Goal: Information Seeking & Learning: Learn about a topic

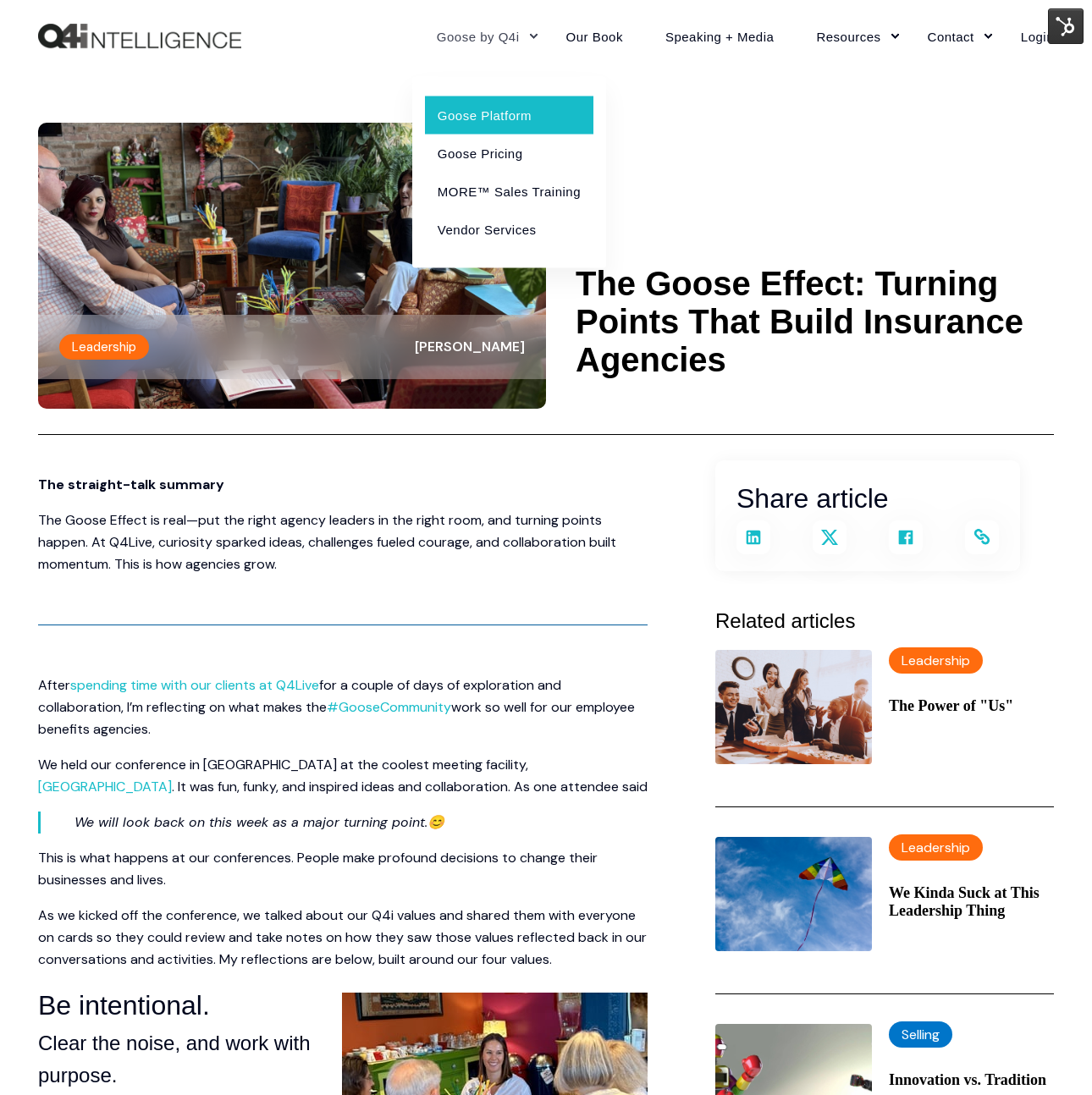
click at [470, 115] on link "Goose Platform" at bounding box center [510, 115] width 168 height 38
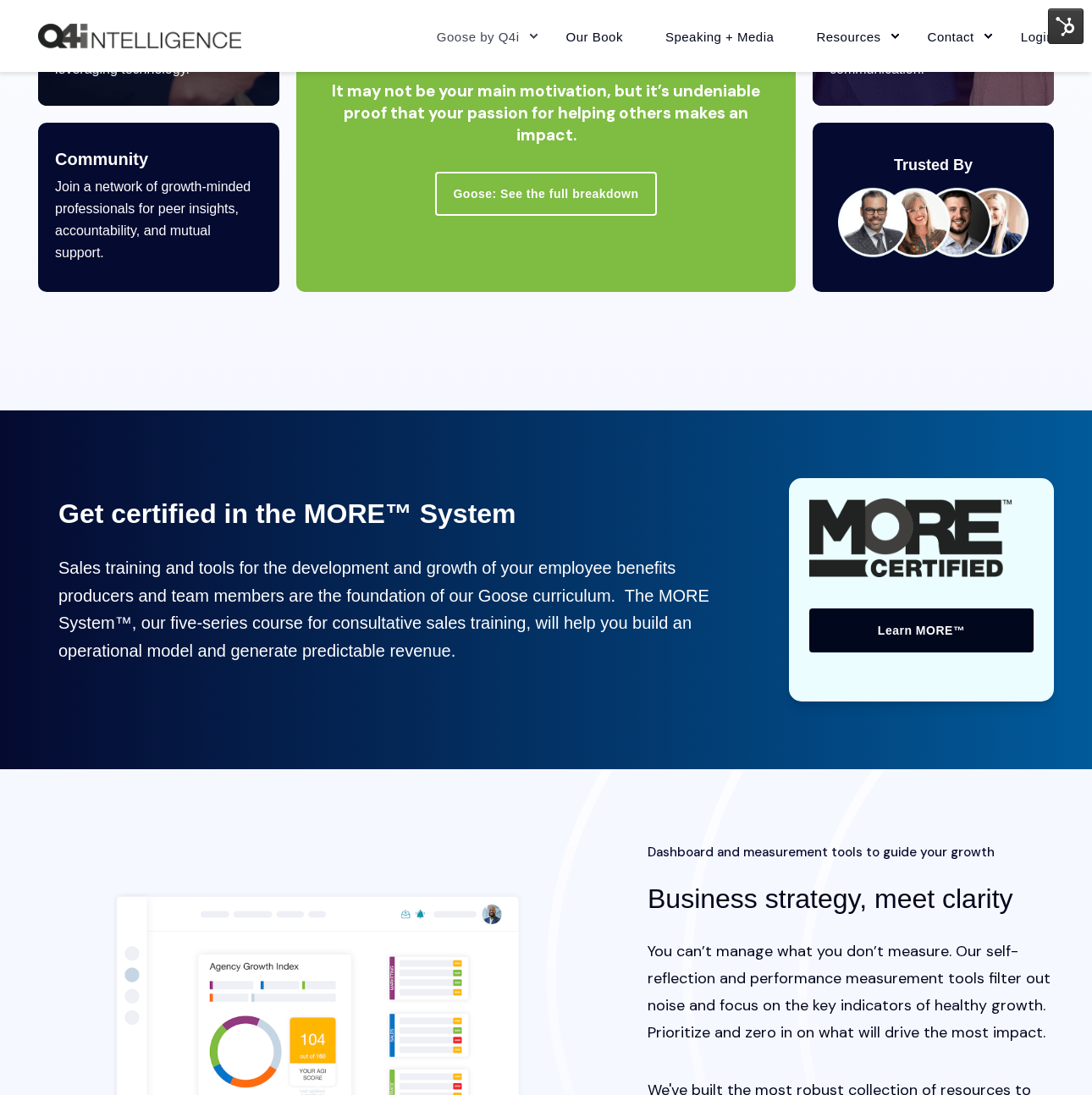
scroll to position [1164, 0]
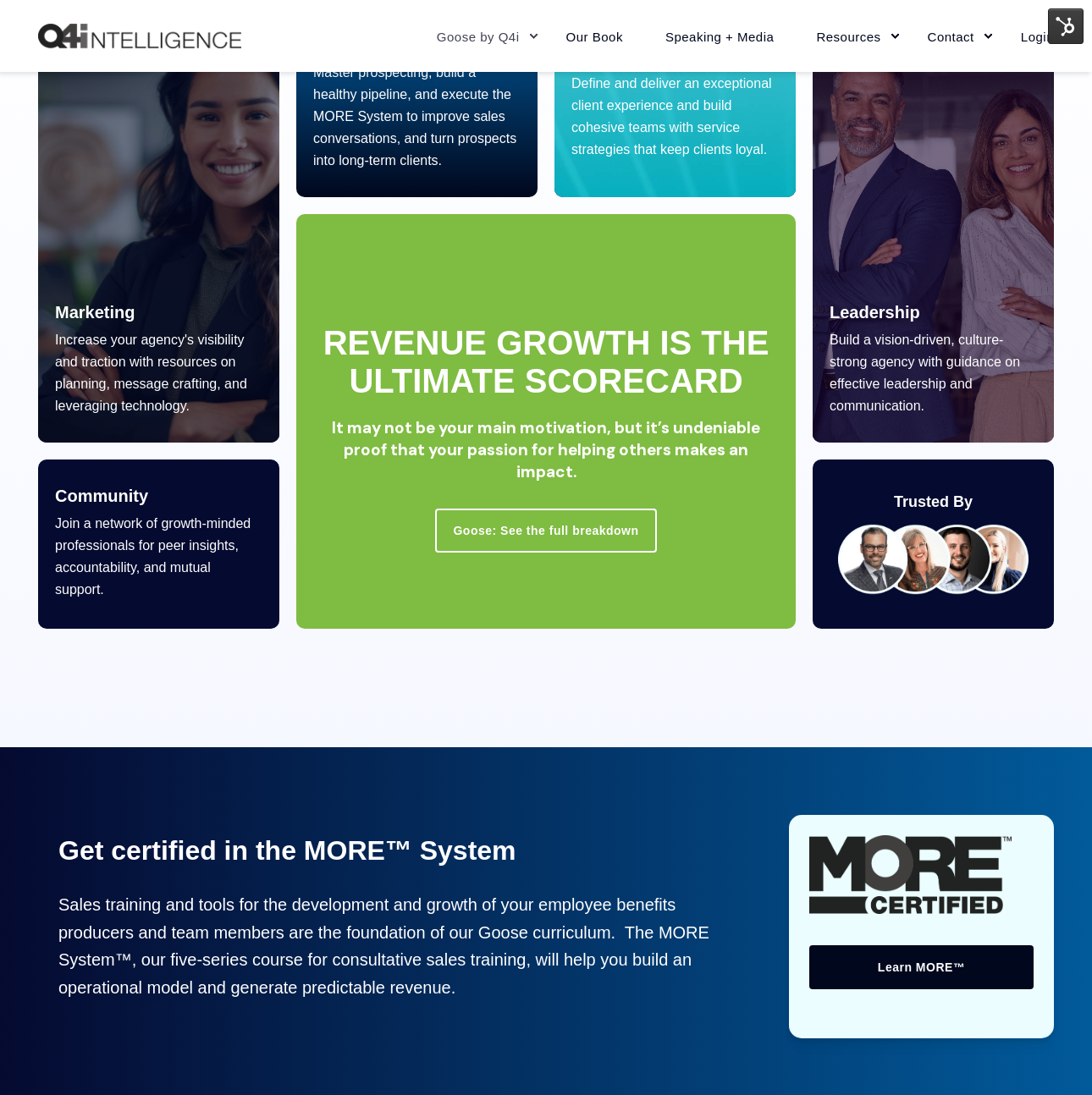
click at [209, 37] on img "Back to Home" at bounding box center [140, 36] width 203 height 25
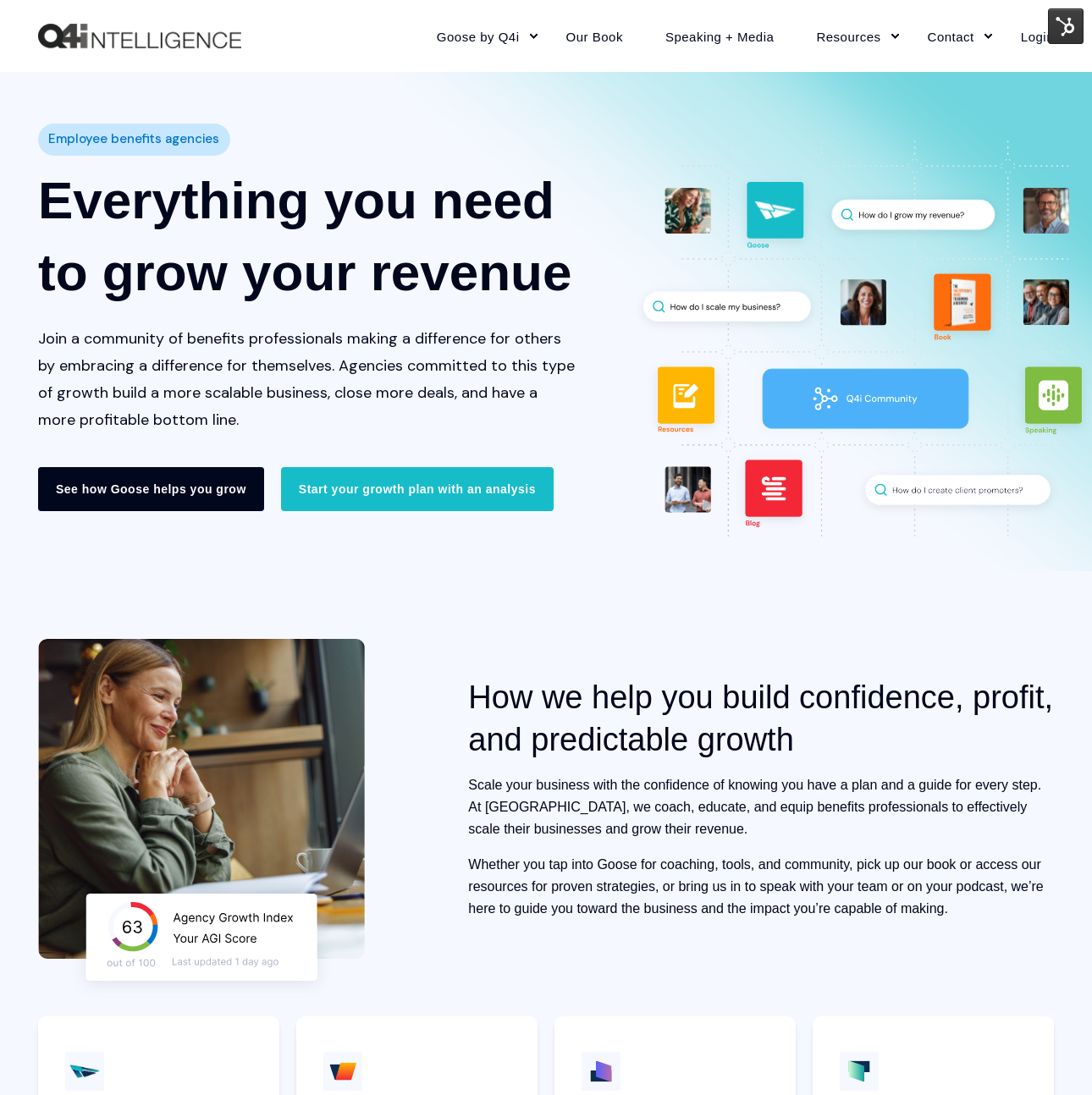
click at [209, 496] on link "See how Goose helps you grow" at bounding box center [151, 488] width 226 height 44
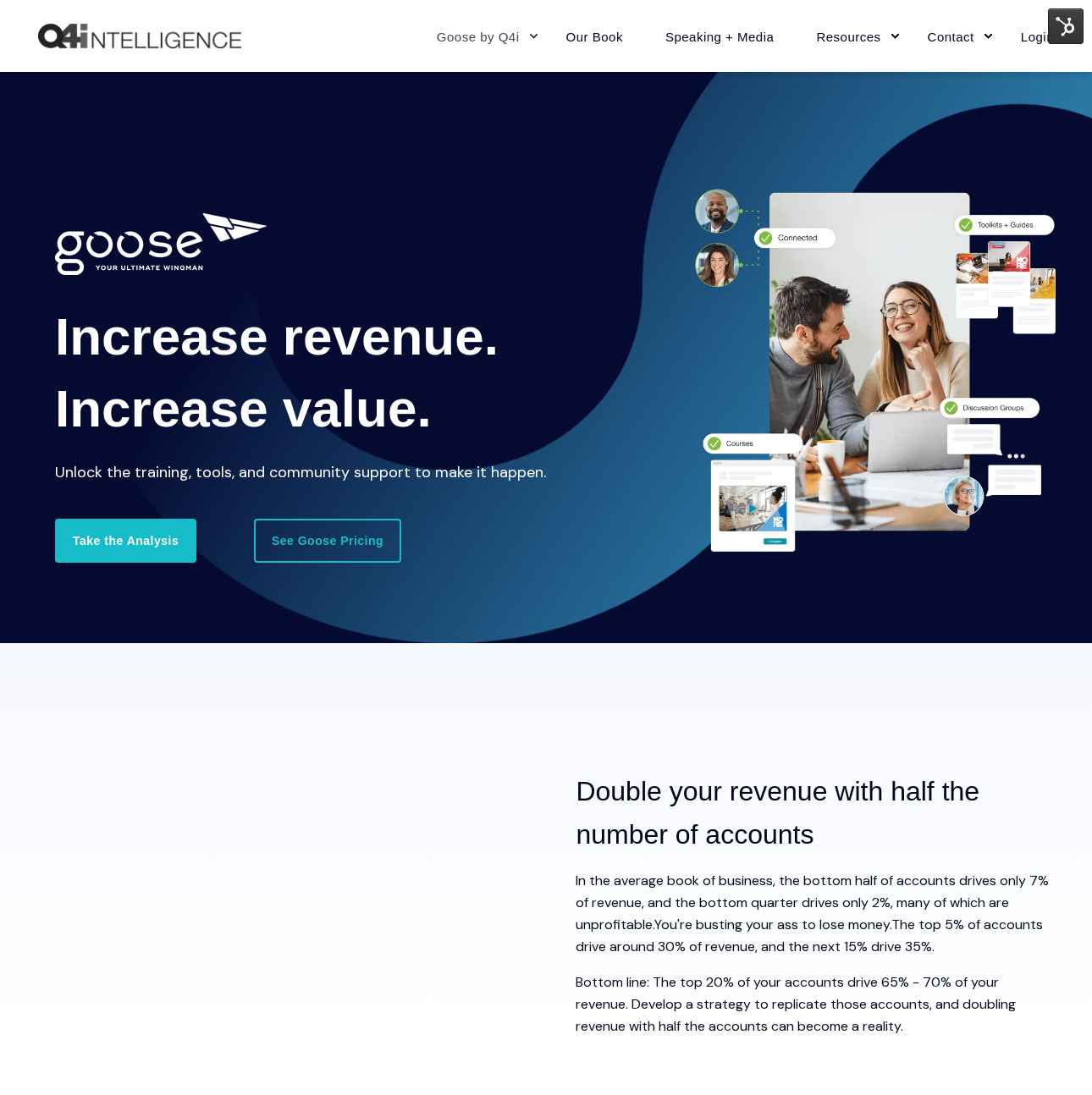
scroll to position [7, 0]
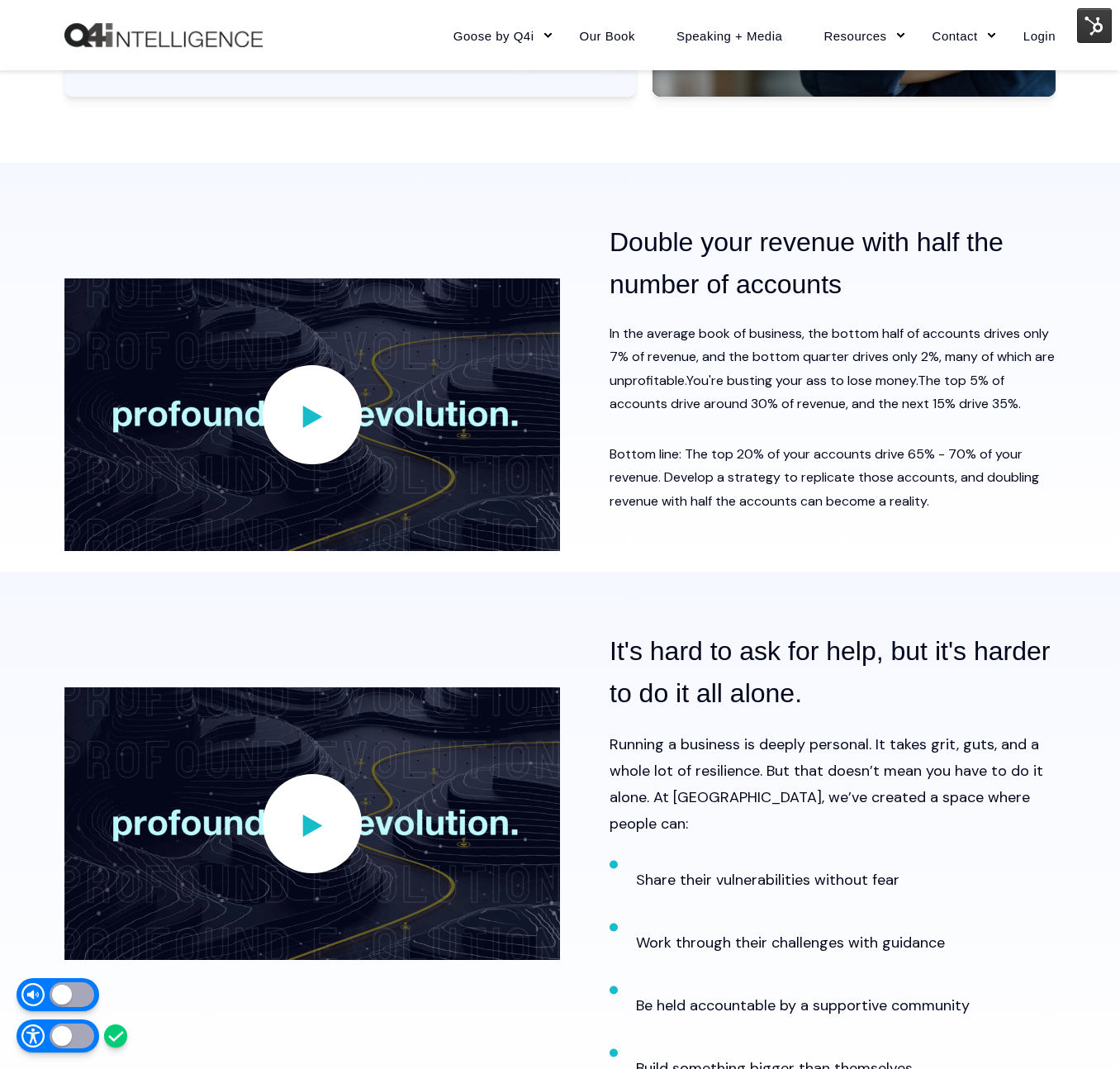
scroll to position [1413, 0]
